Goal: Information Seeking & Learning: Check status

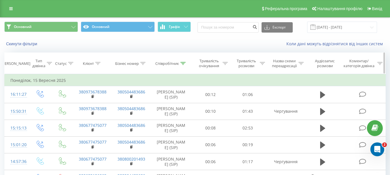
click at [100, 64] on icon at bounding box center [97, 63] width 5 height 3
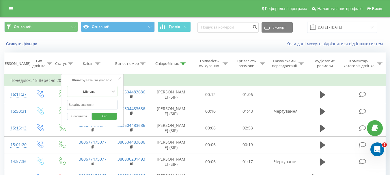
click at [97, 102] on input "text" at bounding box center [92, 105] width 51 height 10
type input "[PERSON_NAME]"
click at [107, 112] on span "OK" at bounding box center [104, 116] width 16 height 9
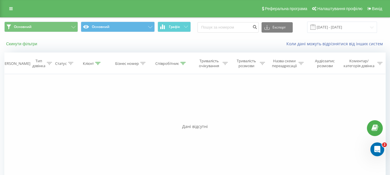
click at [23, 42] on button "Скинути фільтри" at bounding box center [22, 43] width 36 height 5
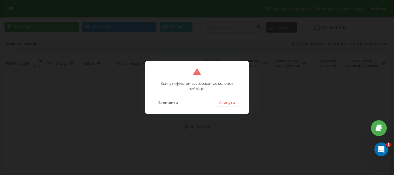
click at [234, 103] on button "Скинути" at bounding box center [227, 102] width 22 height 7
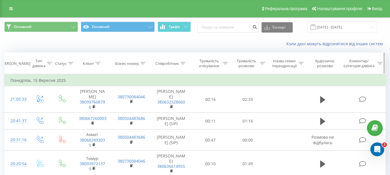
click at [89, 65] on div "Клієнт" at bounding box center [88, 63] width 11 height 5
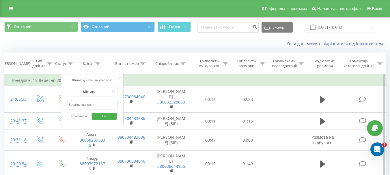
drag, startPoint x: 104, startPoint y: 105, endPoint x: 110, endPoint y: 102, distance: 7.3
click at [104, 105] on input "text" at bounding box center [92, 105] width 51 height 10
type input "[PERSON_NAME]"
click at [102, 118] on span "OK" at bounding box center [104, 116] width 16 height 9
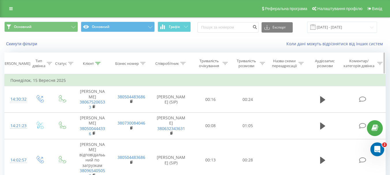
click at [182, 62] on icon at bounding box center [182, 63] width 5 height 3
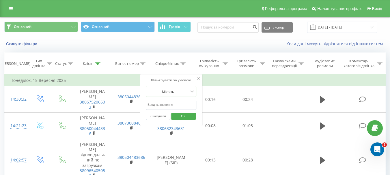
click at [159, 106] on input "text" at bounding box center [171, 105] width 51 height 10
type input "[PERSON_NAME]"
click at [178, 115] on span "OK" at bounding box center [183, 116] width 16 height 9
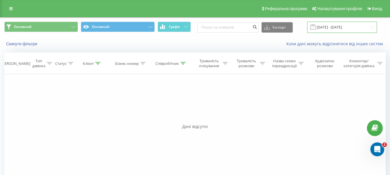
click at [347, 24] on input "[DATE] - [DATE]" at bounding box center [342, 27] width 70 height 11
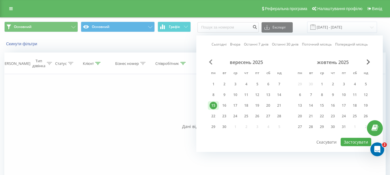
click at [212, 63] on span "Previous Month" at bounding box center [210, 61] width 3 height 5
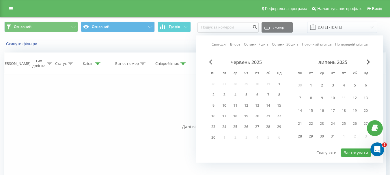
click at [212, 63] on span "Previous Month" at bounding box center [210, 61] width 3 height 5
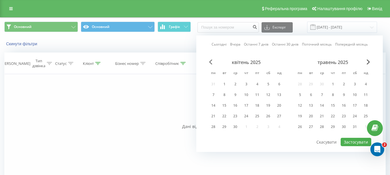
click at [212, 63] on span "Previous Month" at bounding box center [210, 61] width 3 height 5
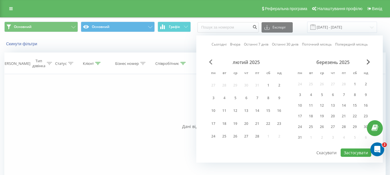
click at [212, 63] on span "Previous Month" at bounding box center [210, 61] width 3 height 5
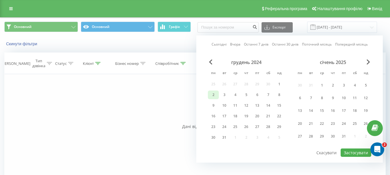
click at [214, 92] on div "2" at bounding box center [212, 94] width 7 height 7
click at [347, 132] on div "31" at bounding box center [343, 136] width 11 height 11
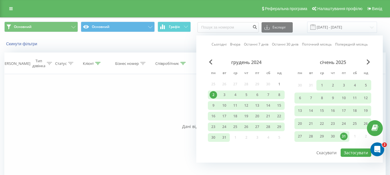
click at [368, 65] on div "січень 2025" at bounding box center [332, 62] width 77 height 6
click at [368, 63] on span "Next Month" at bounding box center [367, 61] width 3 height 5
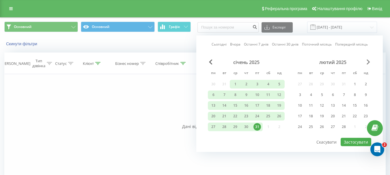
click at [368, 63] on span "Next Month" at bounding box center [367, 61] width 3 height 5
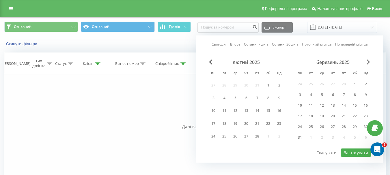
click at [368, 63] on span "Next Month" at bounding box center [367, 61] width 3 height 5
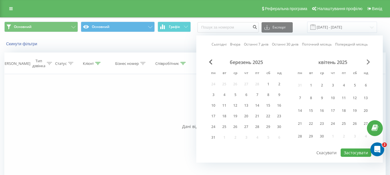
click at [368, 63] on span "Next Month" at bounding box center [367, 61] width 3 height 5
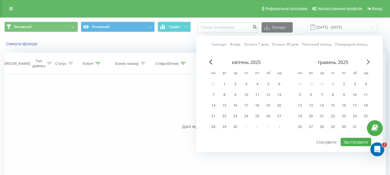
click at [368, 63] on span "Next Month" at bounding box center [367, 61] width 3 height 5
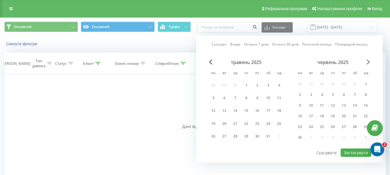
click at [368, 63] on span "Next Month" at bounding box center [367, 61] width 3 height 5
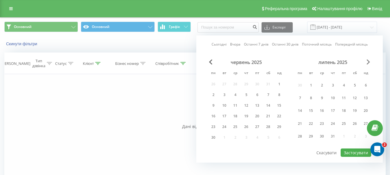
click at [368, 63] on span "Next Month" at bounding box center [367, 61] width 3 height 5
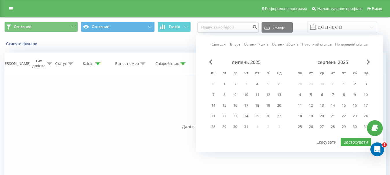
click at [368, 63] on span "Next Month" at bounding box center [367, 61] width 3 height 5
click at [332, 118] on div "25" at bounding box center [332, 115] width 7 height 7
click at [211, 61] on span "Previous Month" at bounding box center [210, 61] width 3 height 5
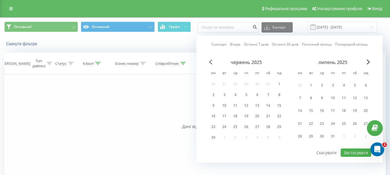
click at [211, 61] on span "Previous Month" at bounding box center [210, 61] width 3 height 5
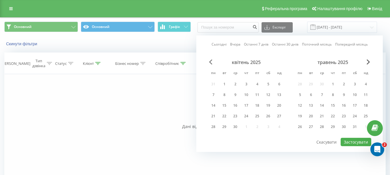
click at [211, 61] on span "Previous Month" at bounding box center [210, 61] width 3 height 5
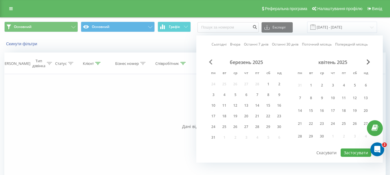
click at [211, 61] on span "Previous Month" at bounding box center [210, 61] width 3 height 5
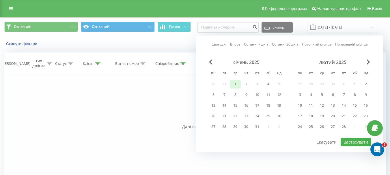
click at [233, 86] on div "1" at bounding box center [234, 83] width 7 height 7
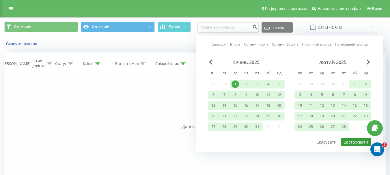
click at [342, 140] on button "Застосувати" at bounding box center [355, 142] width 31 height 8
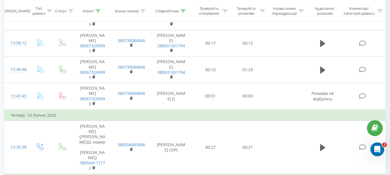
scroll to position [881, 0]
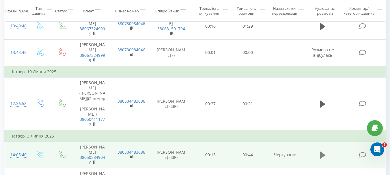
click at [324, 151] on icon at bounding box center [322, 155] width 5 height 8
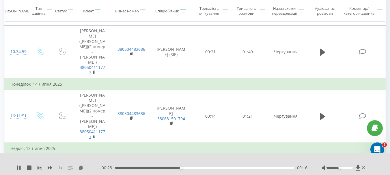
scroll to position [593, 0]
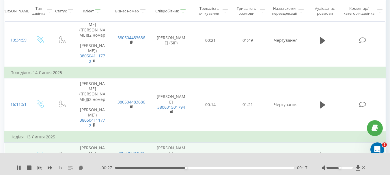
click at [319, 152] on button at bounding box center [322, 156] width 9 height 9
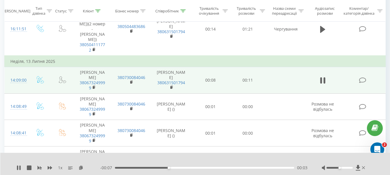
scroll to position [679, 0]
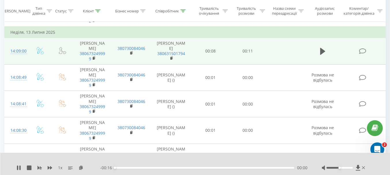
scroll to position [708, 0]
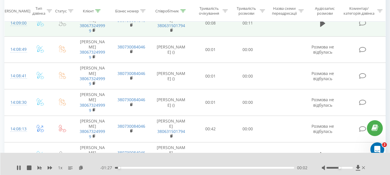
scroll to position [737, 0]
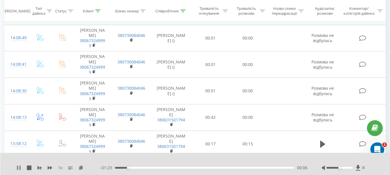
click at [19, 169] on icon at bounding box center [18, 167] width 5 height 5
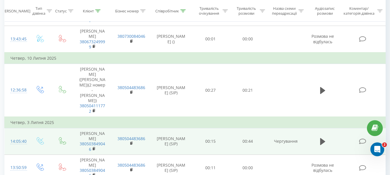
scroll to position [903, 0]
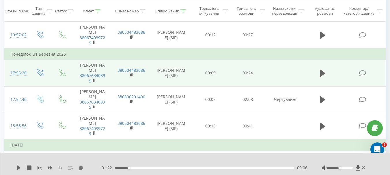
scroll to position [96, 0]
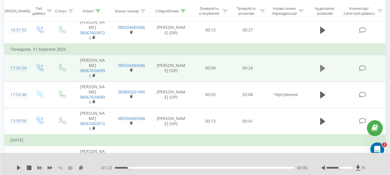
click at [323, 69] on icon at bounding box center [322, 68] width 5 height 7
click at [321, 66] on icon at bounding box center [321, 68] width 2 height 6
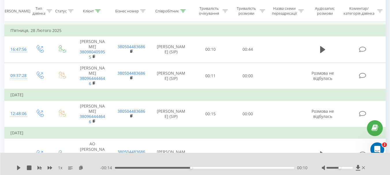
scroll to position [615, 0]
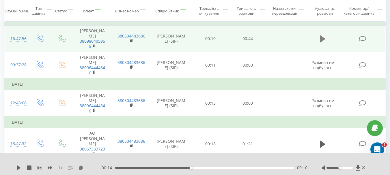
click at [323, 42] on icon at bounding box center [322, 38] width 5 height 7
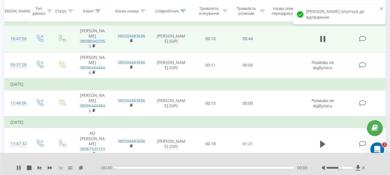
click at [16, 168] on div "1 x - 00:45 00:00 00:00" at bounding box center [195, 164] width 390 height 22
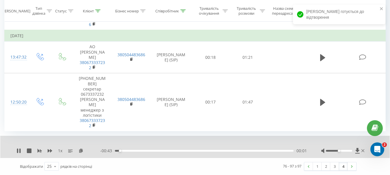
scroll to position [712, 0]
click at [21, 151] on icon at bounding box center [18, 150] width 5 height 5
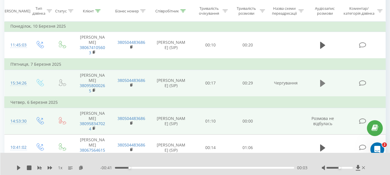
scroll to position [308, 0]
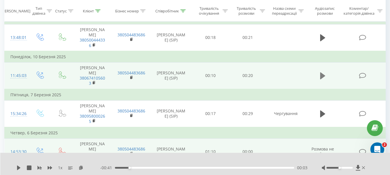
click at [322, 73] on icon at bounding box center [322, 76] width 5 height 8
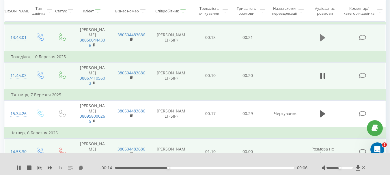
click at [324, 37] on icon at bounding box center [322, 38] width 5 height 8
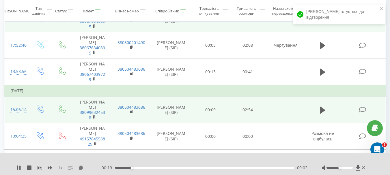
scroll to position [135, 0]
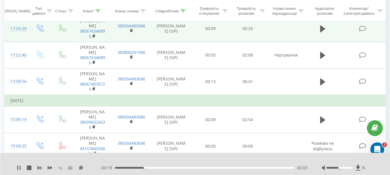
click at [16, 168] on div "1 x - 00:18 00:03 00:03" at bounding box center [195, 164] width 390 height 22
click at [18, 166] on icon at bounding box center [17, 167] width 1 height 5
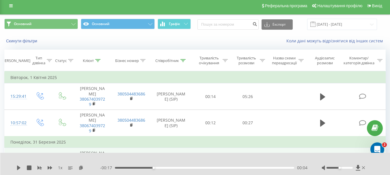
scroll to position [0, 0]
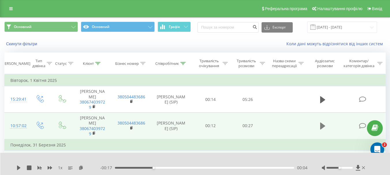
click at [320, 125] on icon at bounding box center [322, 126] width 5 height 7
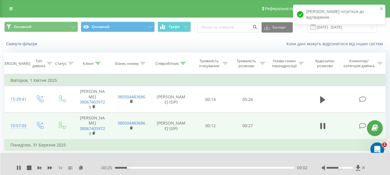
scroll to position [29, 0]
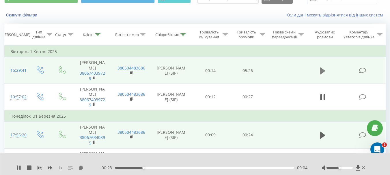
click at [322, 71] on icon at bounding box center [322, 70] width 5 height 7
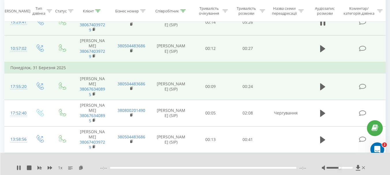
scroll to position [115, 0]
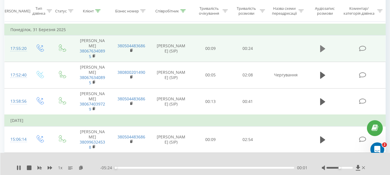
click at [319, 50] on button at bounding box center [322, 48] width 9 height 9
click at [17, 168] on icon at bounding box center [17, 167] width 1 height 5
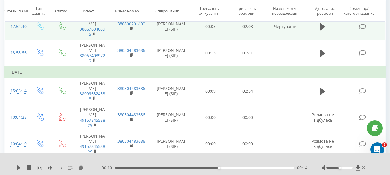
scroll to position [173, 0]
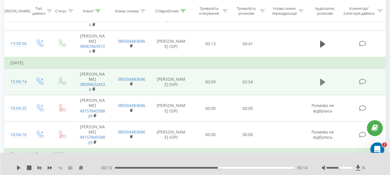
click at [324, 83] on icon at bounding box center [322, 82] width 5 height 8
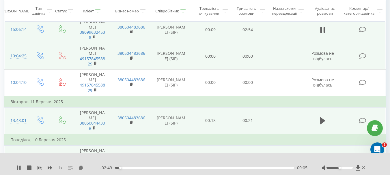
scroll to position [231, 0]
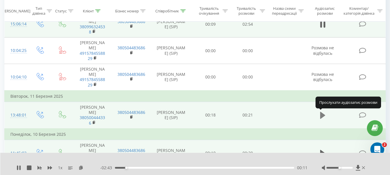
click at [323, 115] on icon at bounding box center [322, 115] width 5 height 7
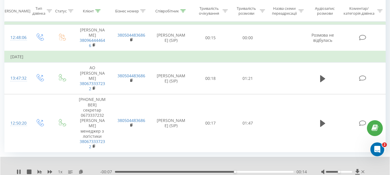
scroll to position [690, 0]
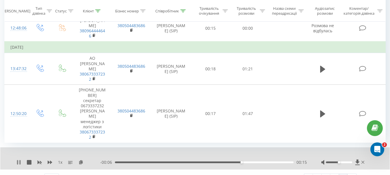
click at [20, 165] on icon at bounding box center [18, 162] width 5 height 5
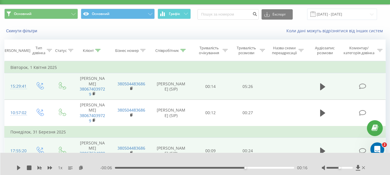
scroll to position [0, 0]
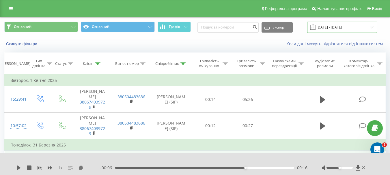
click at [323, 24] on input "[DATE] - [DATE]" at bounding box center [342, 27] width 70 height 11
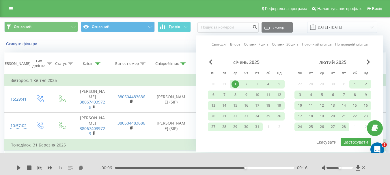
click at [250, 44] on link "Останні 7 днів" at bounding box center [256, 44] width 25 height 5
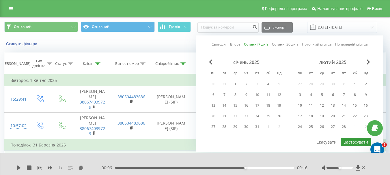
click at [344, 139] on button "Застосувати" at bounding box center [355, 142] width 31 height 8
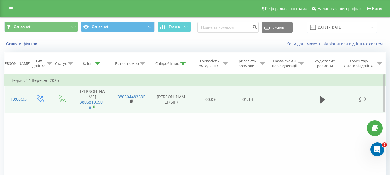
click at [93, 106] on rect at bounding box center [94, 107] width 2 height 3
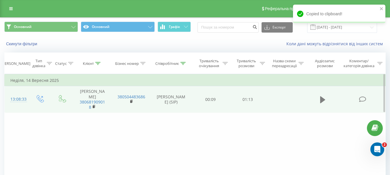
click at [320, 99] on icon at bounding box center [322, 100] width 5 height 8
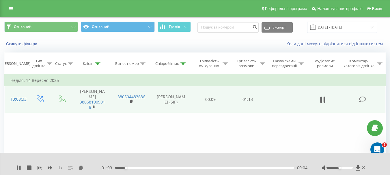
click at [134, 167] on div "- 01:09 00:04 00:04" at bounding box center [203, 168] width 207 height 6
click at [135, 168] on div "00:08" at bounding box center [204, 168] width 179 height 2
click at [20, 168] on icon at bounding box center [19, 167] width 1 height 5
click at [332, 29] on input "[DATE] - [DATE]" at bounding box center [342, 27] width 70 height 11
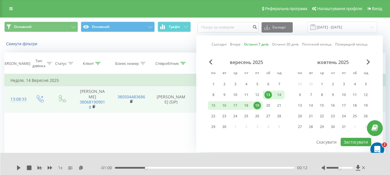
click at [175, 125] on div "Фільтрувати за умовою Дорівнює Введіть значення Скасувати OK Фільтрувати за умо…" at bounding box center [194, 139] width 381 height 130
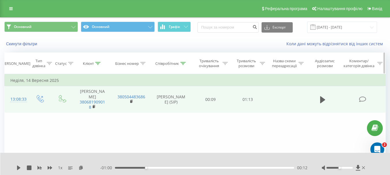
click at [94, 64] on div "Клієнт" at bounding box center [88, 63] width 11 height 5
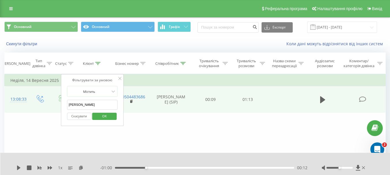
click at [117, 78] on div "Фільтрувати за умовою" at bounding box center [92, 80] width 51 height 6
click at [13, 43] on button "Скинути фільтри" at bounding box center [22, 43] width 36 height 5
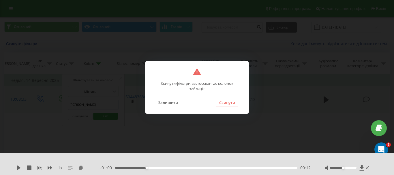
click at [220, 101] on button "Скинути" at bounding box center [227, 102] width 22 height 7
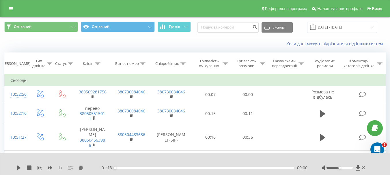
click at [315, 27] on span at bounding box center [312, 27] width 5 height 5
click at [336, 23] on input "[DATE] - [DATE]" at bounding box center [342, 27] width 70 height 11
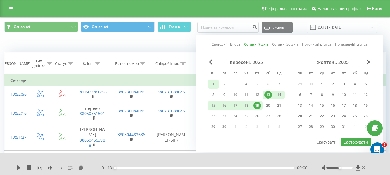
click at [211, 85] on div "1" at bounding box center [212, 83] width 7 height 7
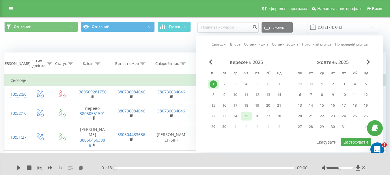
click at [245, 118] on div "25" at bounding box center [245, 115] width 7 height 7
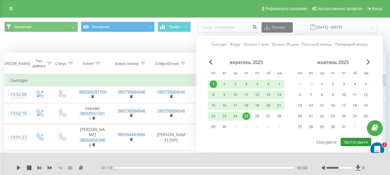
click at [351, 141] on button "Застосувати" at bounding box center [355, 142] width 31 height 8
type input "[DATE] - [DATE]"
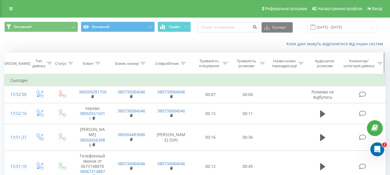
click at [167, 65] on div "Співробітник" at bounding box center [167, 63] width 24 height 5
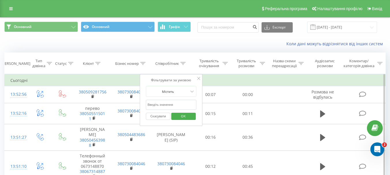
click at [170, 101] on input "text" at bounding box center [171, 105] width 51 height 10
type input "[PERSON_NAME]"
click at [185, 115] on span "OK" at bounding box center [183, 116] width 16 height 9
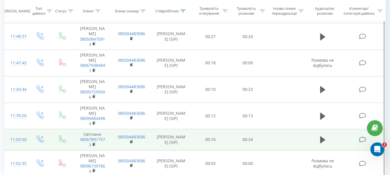
scroll to position [623, 0]
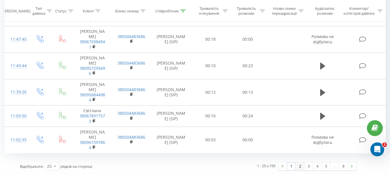
click at [301, 166] on link "2" at bounding box center [299, 166] width 9 height 8
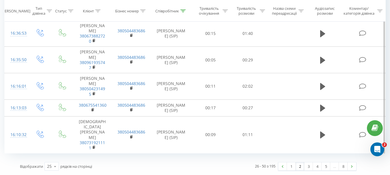
scroll to position [623, 0]
click at [308, 166] on link "3" at bounding box center [308, 166] width 9 height 8
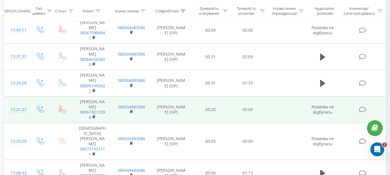
scroll to position [499, 0]
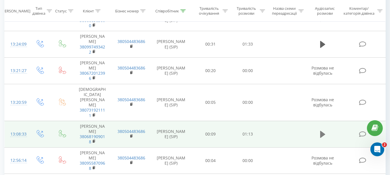
click at [320, 130] on icon at bounding box center [322, 134] width 5 height 8
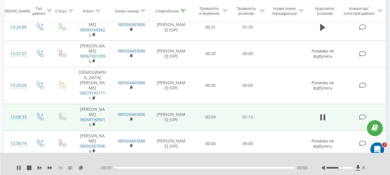
scroll to position [528, 0]
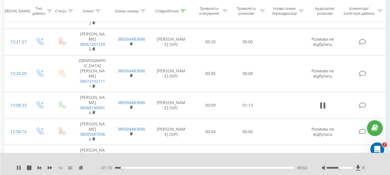
click at [133, 168] on div "00:02" at bounding box center [204, 168] width 179 height 2
click at [17, 167] on icon at bounding box center [18, 167] width 5 height 5
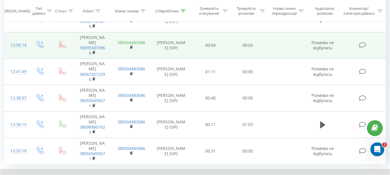
scroll to position [622, 0]
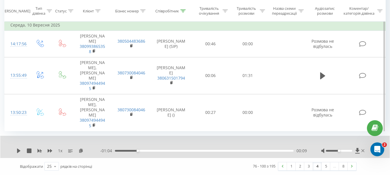
scroll to position [694, 0]
click at [291, 169] on link "1" at bounding box center [291, 166] width 9 height 8
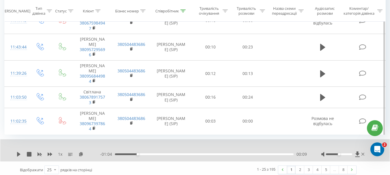
scroll to position [645, 0]
